Goal: Navigation & Orientation: Find specific page/section

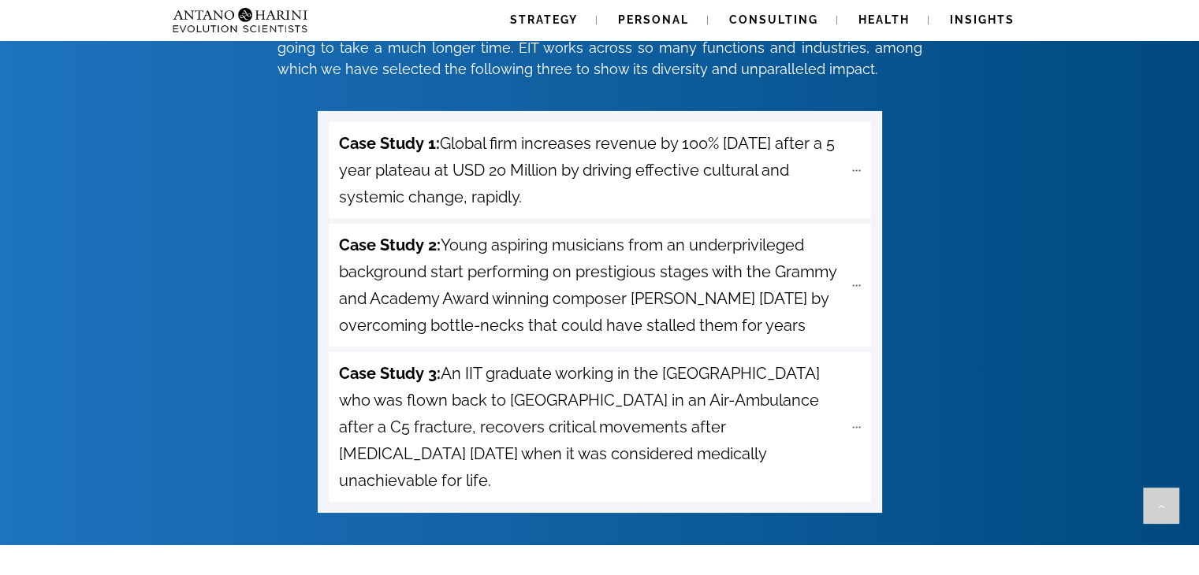
scroll to position [5645, 0]
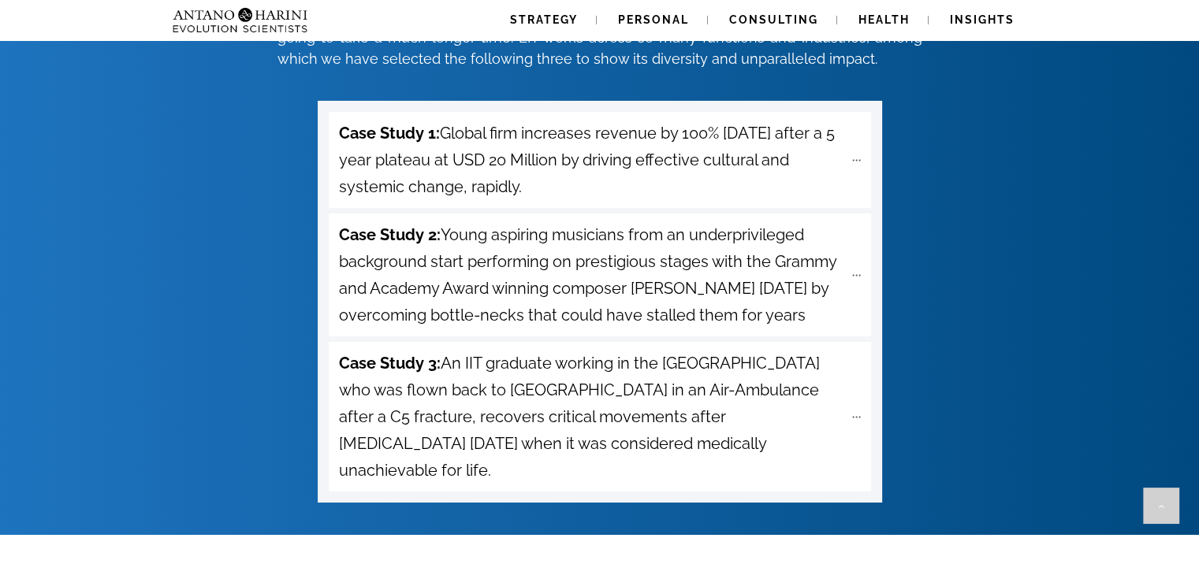
click at [227, 30] on img at bounding box center [208, 20] width 85 height 40
click at [243, 18] on img at bounding box center [208, 20] width 85 height 40
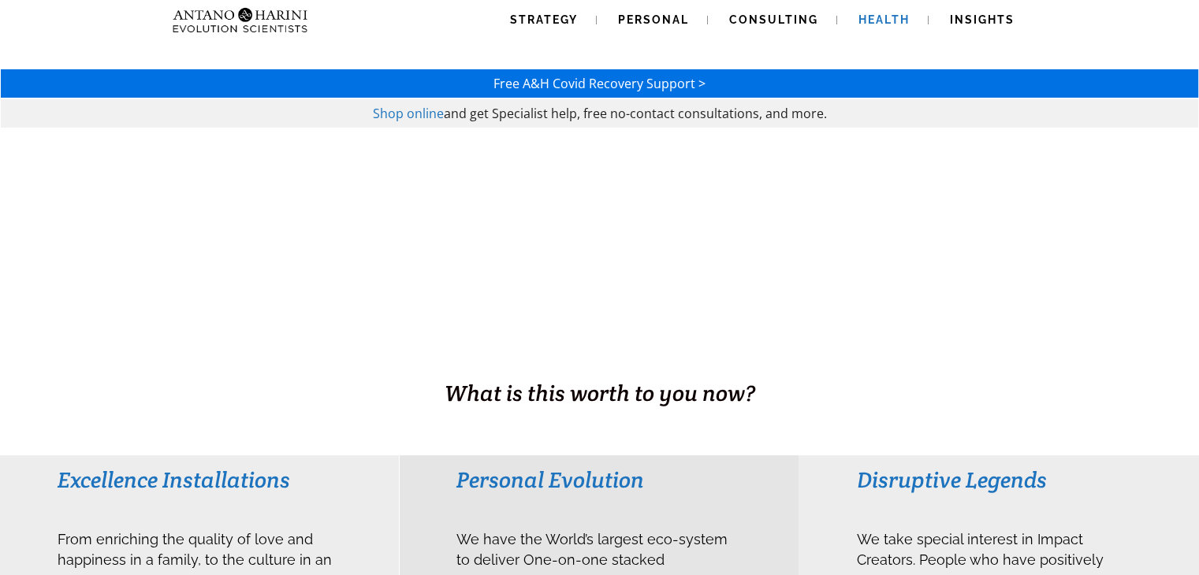
click at [899, 15] on span "Health" at bounding box center [883, 19] width 51 height 13
